Goal: Information Seeking & Learning: Learn about a topic

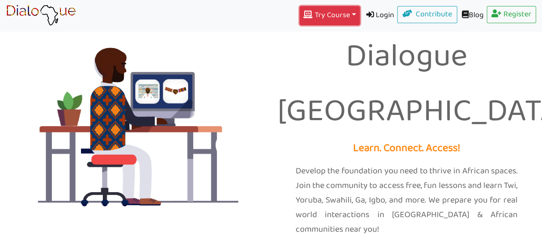
click at [341, 11] on button "Try Course Toggle Dropdown" at bounding box center [330, 15] width 60 height 19
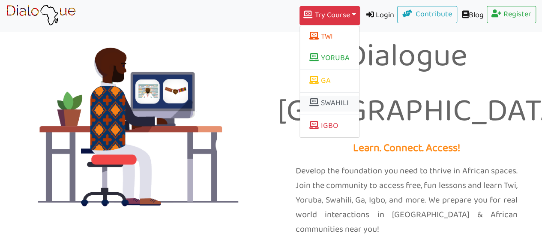
click at [323, 102] on link "SWAHILI" at bounding box center [329, 104] width 59 height 16
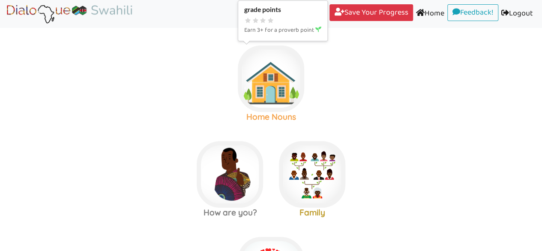
click at [270, 78] on img at bounding box center [271, 78] width 66 height 66
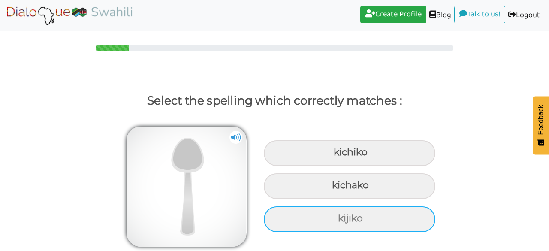
click at [351, 214] on div "kijiko" at bounding box center [349, 219] width 171 height 26
click at [342, 216] on input "kijiko" at bounding box center [339, 219] width 6 height 6
radio input "true"
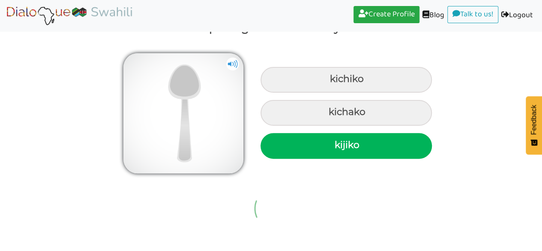
scroll to position [12, 0]
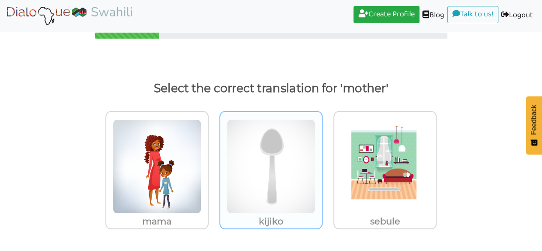
click at [298, 192] on img at bounding box center [271, 166] width 89 height 94
click at [322, 164] on input "kijiko" at bounding box center [325, 161] width 6 height 6
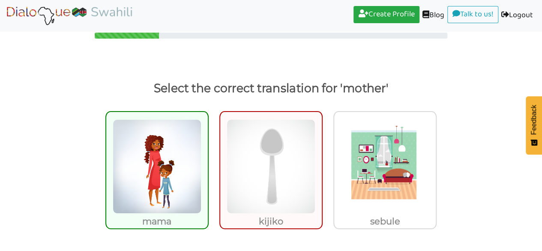
scroll to position [46, 0]
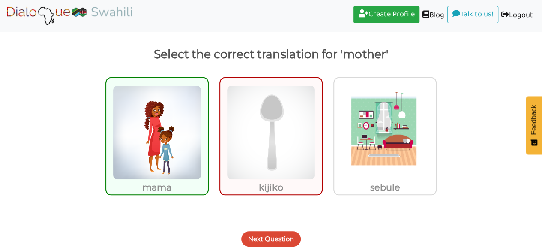
click at [279, 240] on button "Next Question" at bounding box center [271, 238] width 60 height 15
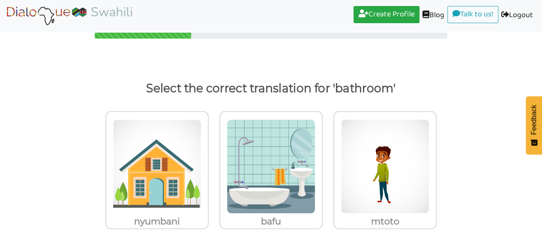
scroll to position [12, 0]
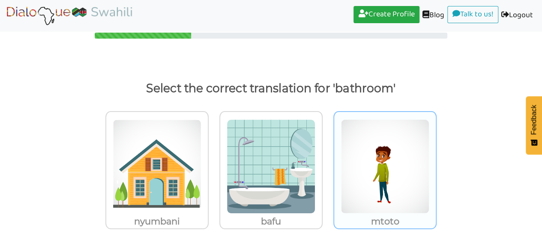
click at [355, 171] on img at bounding box center [385, 166] width 89 height 94
click at [436, 164] on input "mtoto" at bounding box center [439, 161] width 6 height 6
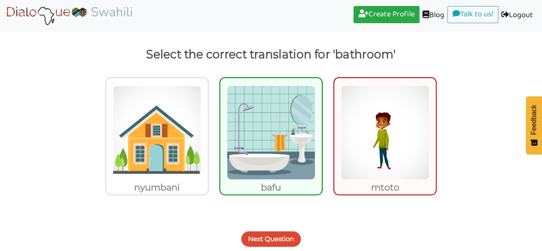
click at [279, 240] on button "Next Question" at bounding box center [271, 238] width 60 height 15
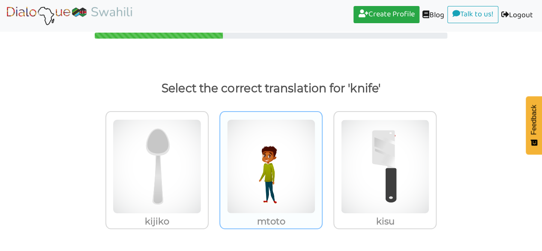
click at [307, 189] on img at bounding box center [271, 166] width 89 height 94
click at [322, 164] on input "mtoto" at bounding box center [325, 161] width 6 height 6
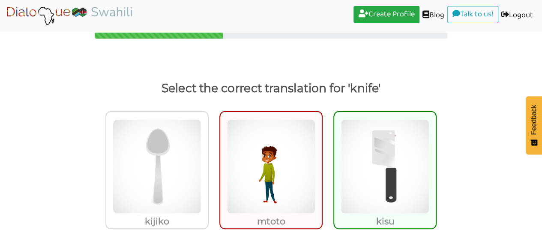
click at [353, 191] on img at bounding box center [385, 166] width 89 height 94
click at [436, 164] on input "kisu" at bounding box center [439, 161] width 6 height 6
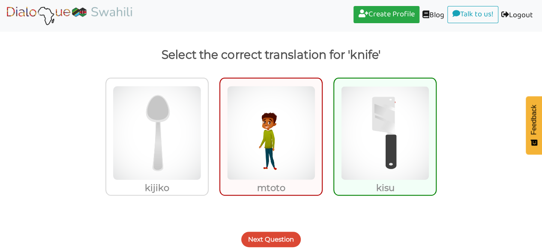
scroll to position [46, 0]
click at [414, 138] on img at bounding box center [385, 132] width 89 height 94
click at [436, 130] on input "kisu" at bounding box center [439, 127] width 6 height 6
radio input "true"
click at [276, 235] on button "Next Question" at bounding box center [271, 238] width 60 height 15
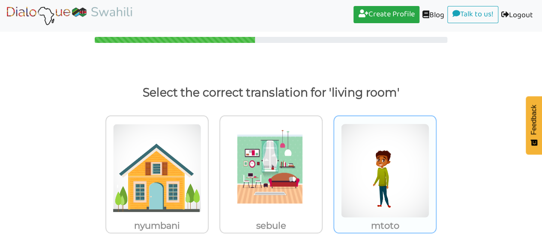
scroll to position [12, 0]
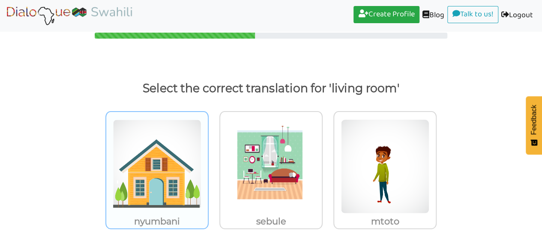
click at [188, 156] on img at bounding box center [157, 166] width 89 height 94
click at [208, 158] on input "nyumbani" at bounding box center [211, 161] width 6 height 6
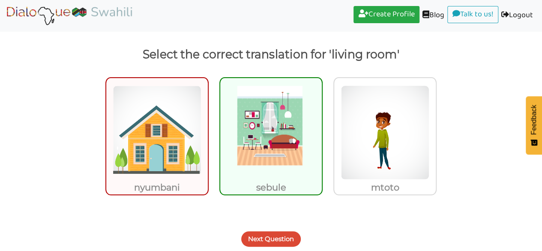
click at [290, 232] on button "Next Question" at bounding box center [271, 238] width 60 height 15
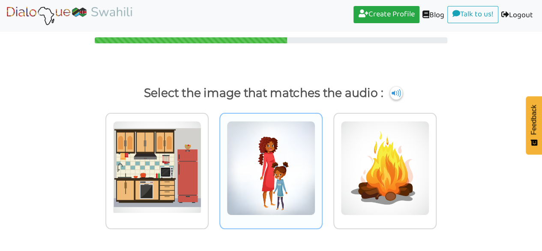
click at [296, 168] on img at bounding box center [271, 168] width 89 height 94
click at [322, 166] on input "radio" at bounding box center [325, 162] width 6 height 6
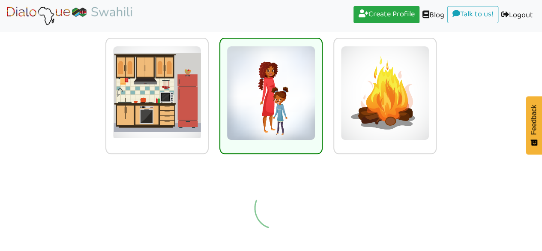
scroll to position [0, 0]
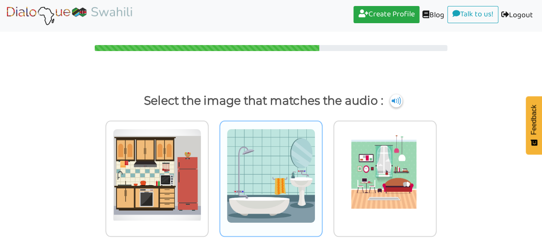
click at [308, 141] on img at bounding box center [271, 176] width 89 height 94
click at [322, 167] on input "radio" at bounding box center [325, 170] width 6 height 6
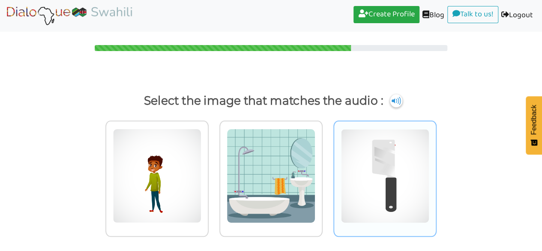
click at [408, 156] on img at bounding box center [385, 176] width 89 height 94
click at [436, 167] on input "radio" at bounding box center [439, 170] width 6 height 6
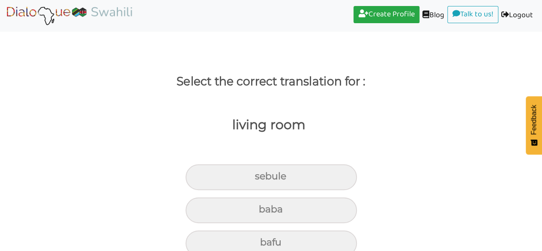
scroll to position [36, 0]
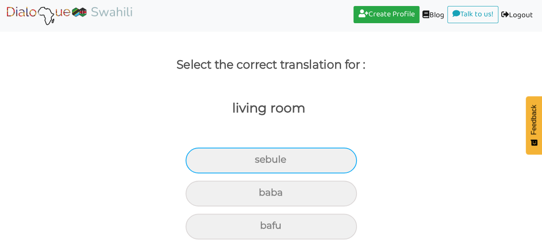
click at [324, 160] on div "sebule" at bounding box center [271, 160] width 171 height 26
click at [261, 160] on input "sebule" at bounding box center [259, 160] width 6 height 6
radio input "true"
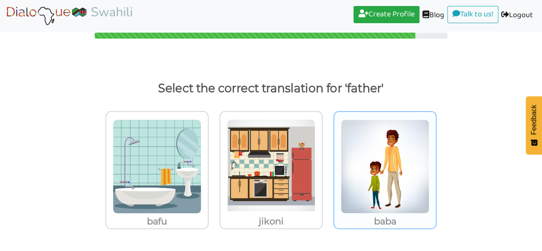
scroll to position [12, 0]
click at [410, 128] on img at bounding box center [385, 166] width 89 height 94
click at [436, 158] on input "baba" at bounding box center [439, 161] width 6 height 6
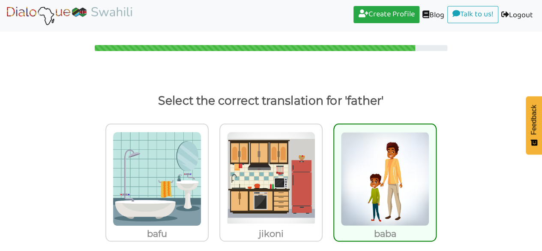
scroll to position [0, 0]
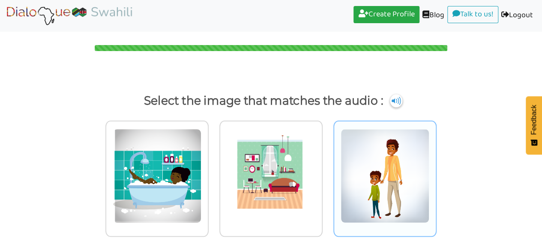
click at [406, 165] on img at bounding box center [385, 176] width 89 height 94
click at [436, 167] on input "radio" at bounding box center [439, 170] width 6 height 6
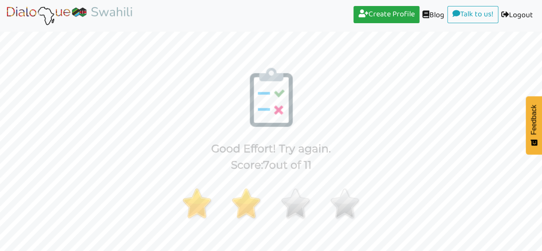
scroll to position [67, 0]
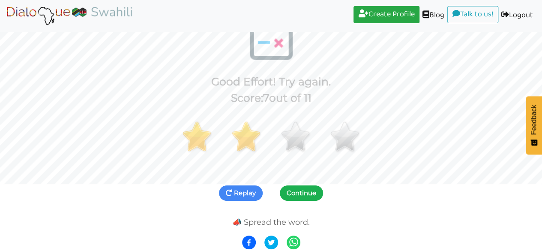
click at [316, 193] on button "Continue" at bounding box center [301, 192] width 43 height 15
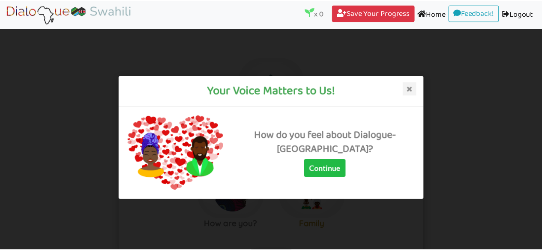
scroll to position [7, 0]
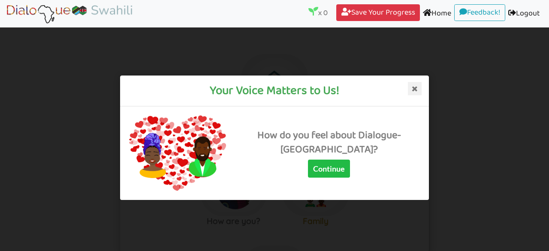
click at [416, 87] on icon at bounding box center [415, 88] width 14 height 14
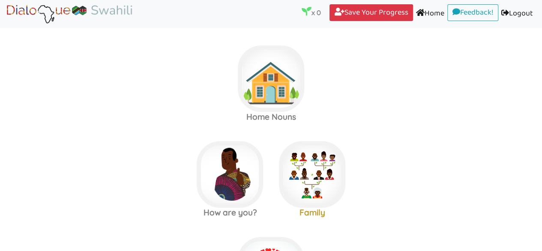
click at [6, 24] on area at bounding box center [6, 24] width 0 height 0
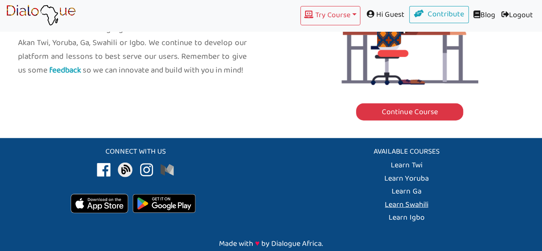
scroll to position [1052, 0]
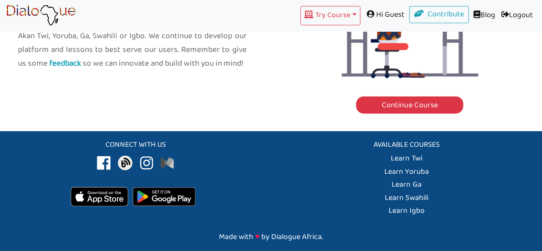
click at [150, 152] on img at bounding box center [146, 162] width 21 height 21
